Goal: Transaction & Acquisition: Purchase product/service

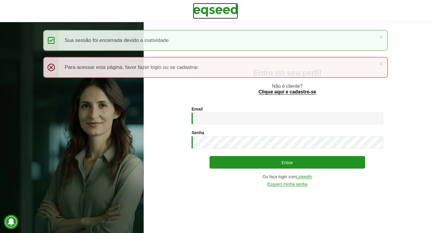
click at [228, 8] on img at bounding box center [215, 10] width 45 height 15
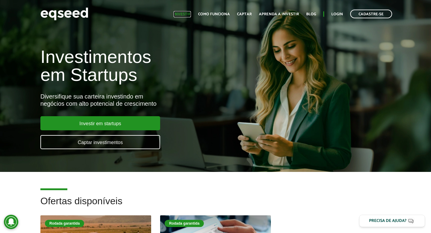
click at [191, 12] on link "Investir" at bounding box center [182, 14] width 17 height 4
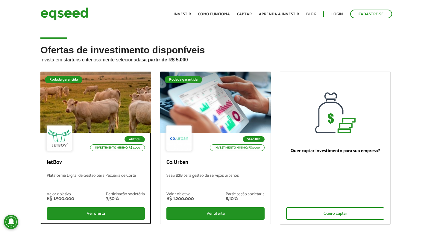
click at [110, 92] on div at bounding box center [95, 103] width 133 height 74
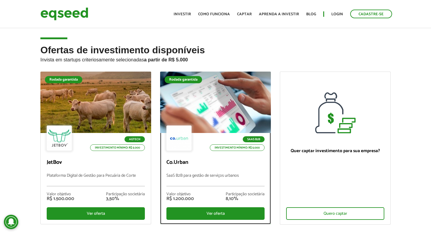
click at [181, 93] on div at bounding box center [215, 103] width 133 height 74
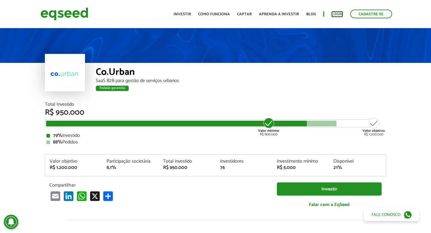
click at [339, 13] on link "Login" at bounding box center [338, 14] width 12 height 4
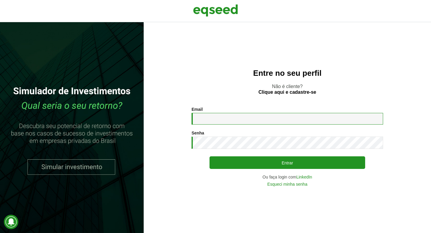
click at [253, 119] on input "Email *" at bounding box center [288, 119] width 192 height 12
type input "**********"
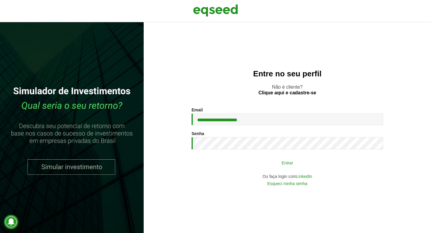
click at [335, 165] on button "Entrar" at bounding box center [288, 162] width 156 height 11
